Goal: Obtain resource: Download file/media

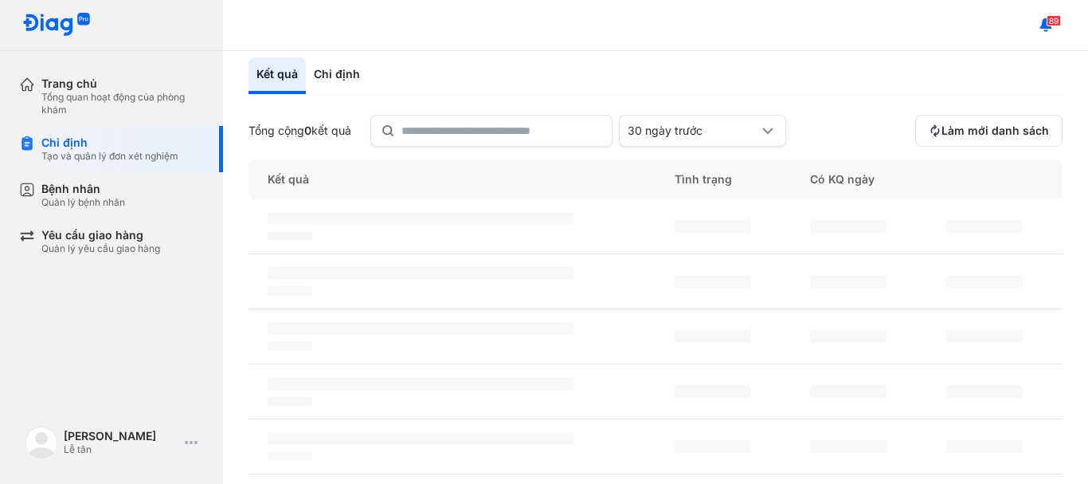
scroll to position [159, 0]
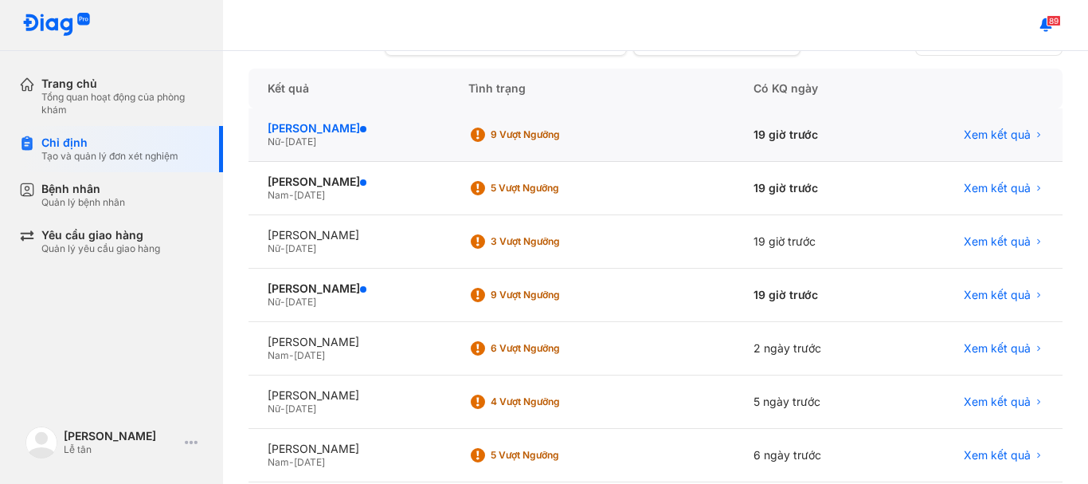
click at [351, 132] on div "[PERSON_NAME]" at bounding box center [349, 128] width 163 height 14
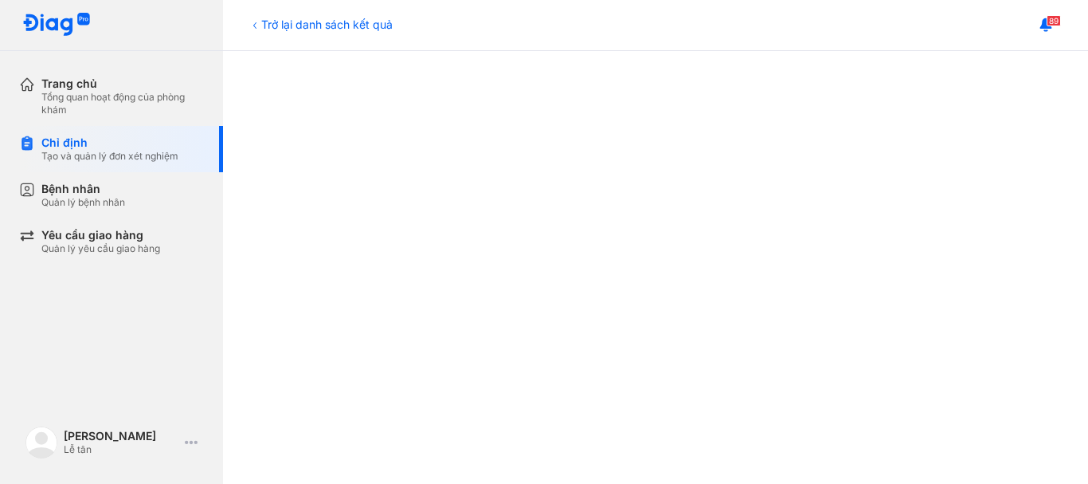
scroll to position [558, 0]
click at [253, 25] on icon at bounding box center [255, 25] width 13 height 13
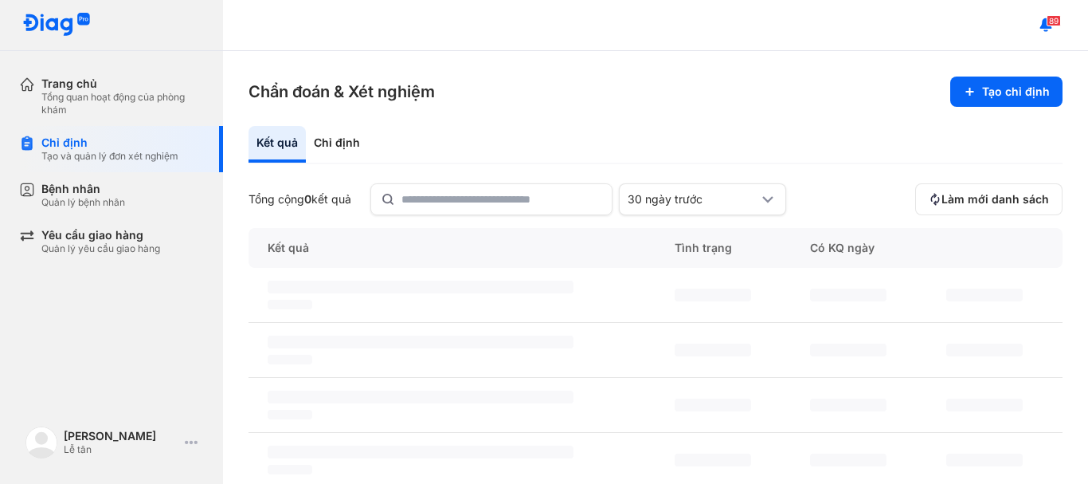
scroll to position [159, 0]
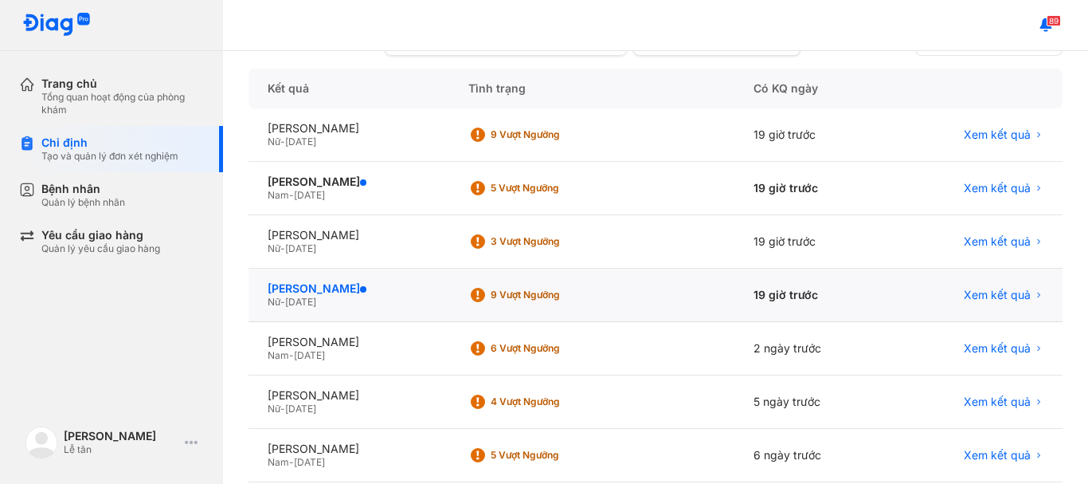
click at [357, 291] on div "[PERSON_NAME]" at bounding box center [349, 288] width 163 height 14
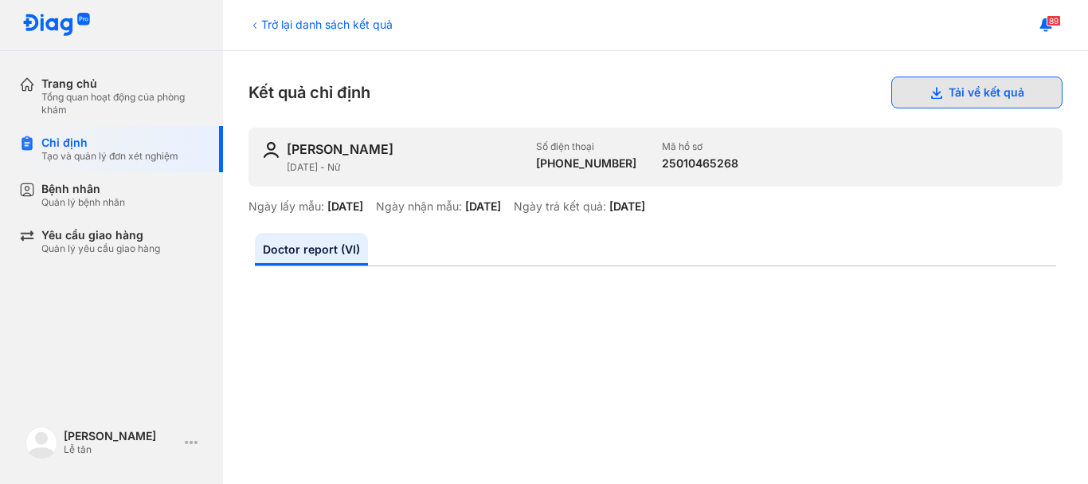
click at [966, 92] on button "Tải về kết quả" at bounding box center [977, 92] width 171 height 32
click at [256, 22] on icon at bounding box center [255, 25] width 13 height 13
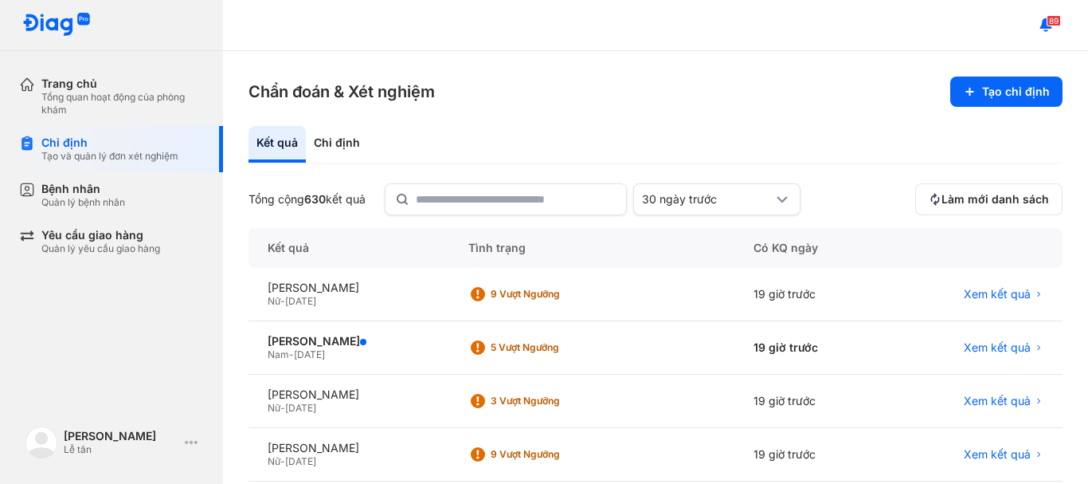
scroll to position [159, 0]
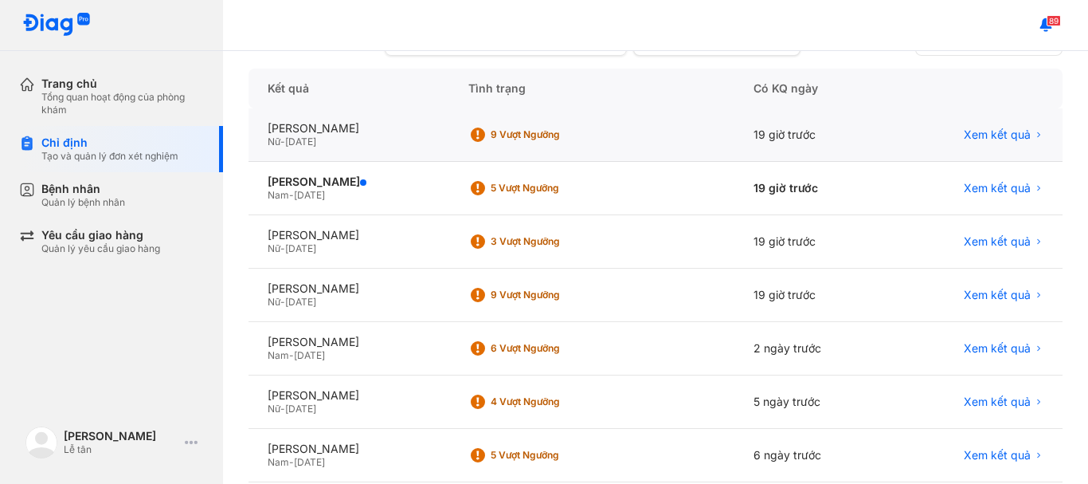
click at [355, 137] on div "Nữ - 12/07/1983" at bounding box center [349, 141] width 163 height 13
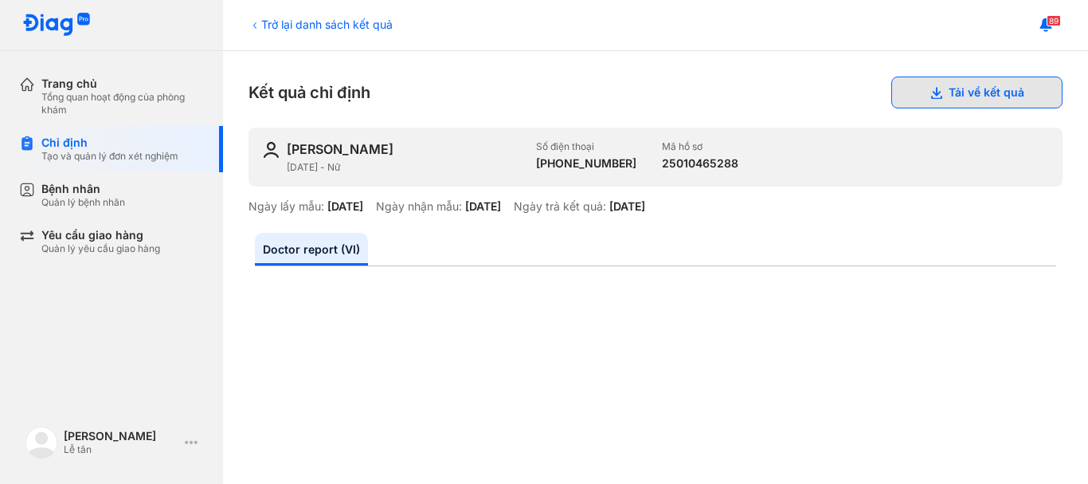
click at [940, 94] on button "Tải về kết quả" at bounding box center [977, 92] width 171 height 32
